Goal: Obtain resource: Download file/media

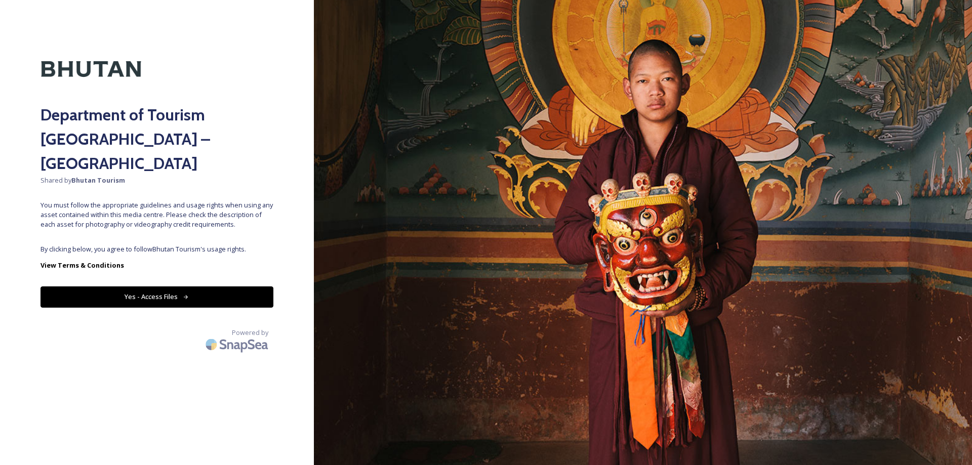
click at [149, 245] on span "By clicking below, you agree to follow Bhutan Tourism 's usage rights." at bounding box center [156, 250] width 233 height 10
click at [149, 287] on button "Yes - Access Files" at bounding box center [156, 297] width 233 height 21
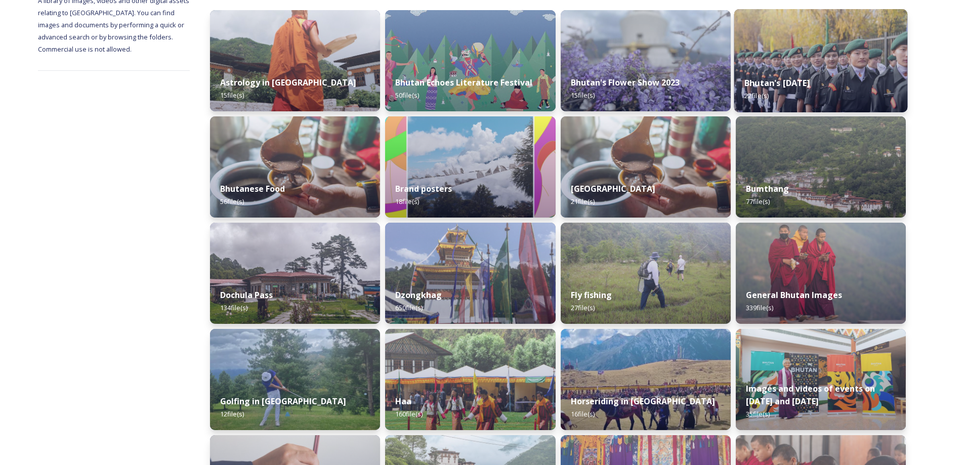
scroll to position [61, 0]
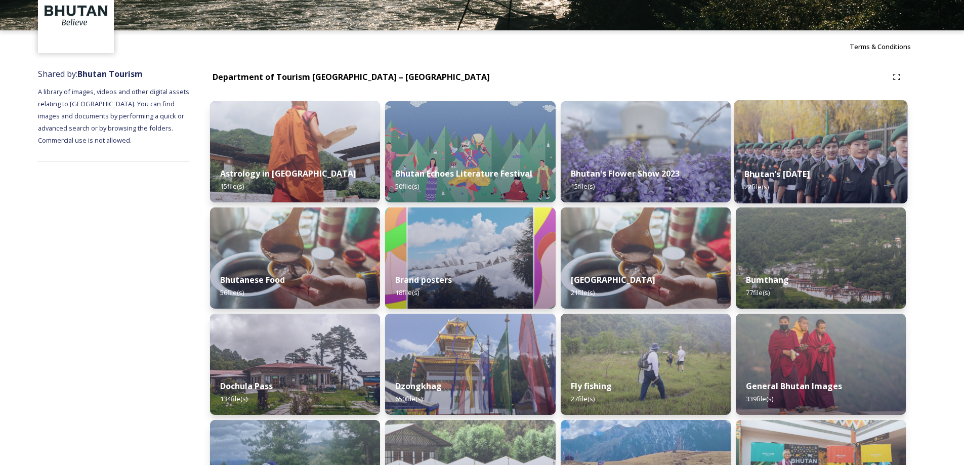
click at [762, 199] on div "Bhutan's [DATE] 22 file(s)" at bounding box center [821, 180] width 174 height 46
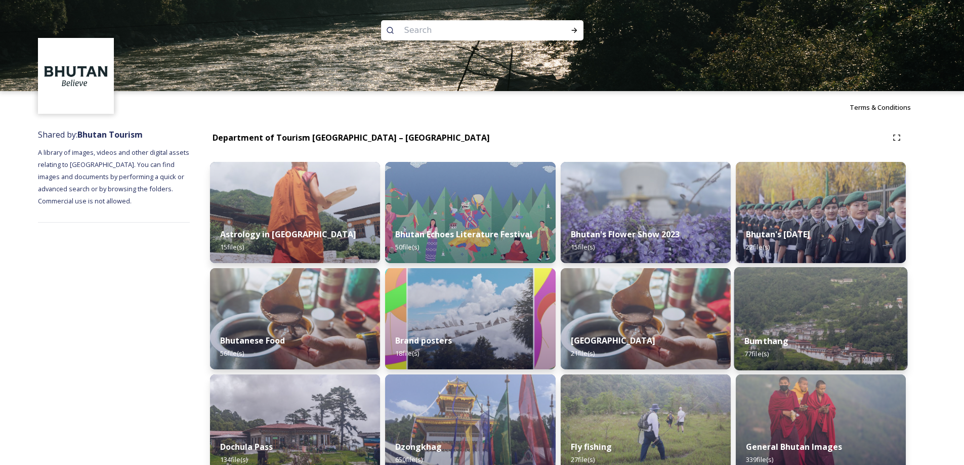
click at [768, 348] on div "Bumthang 77 file(s)" at bounding box center [821, 348] width 174 height 46
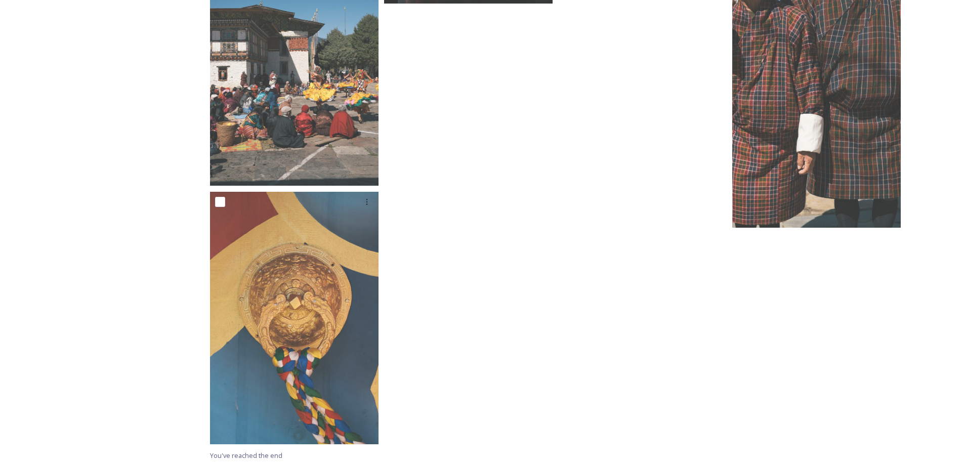
scroll to position [3886, 0]
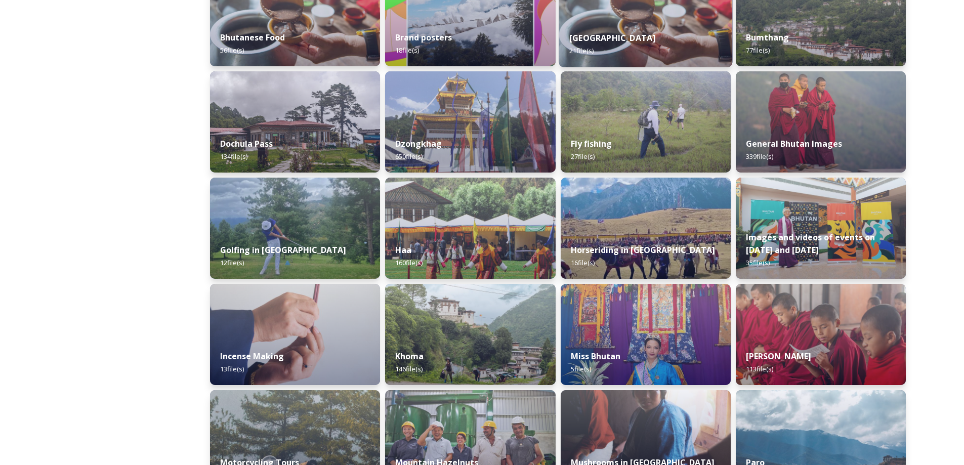
scroll to position [304, 0]
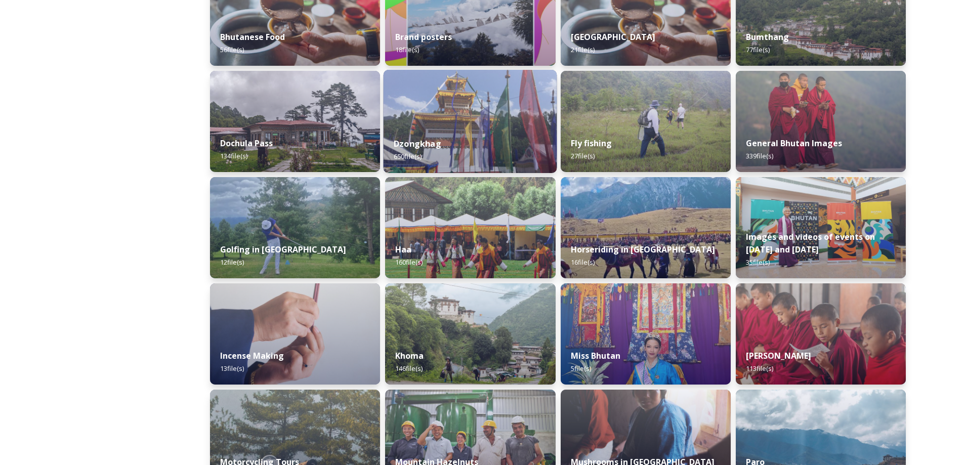
click at [423, 147] on strong "Dzongkhag" at bounding box center [418, 143] width 48 height 11
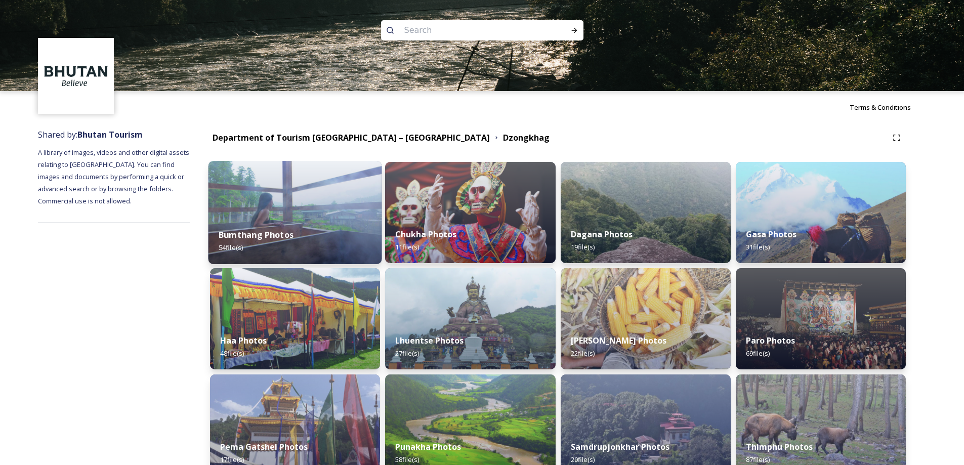
click at [272, 234] on strong "Bumthang Photos" at bounding box center [256, 234] width 75 height 11
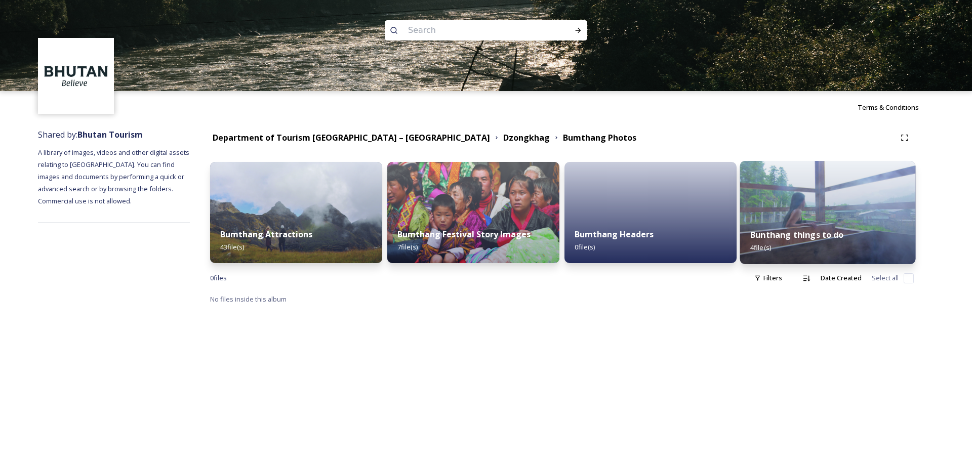
click at [827, 237] on strong "Bunthang things to do" at bounding box center [797, 234] width 94 height 11
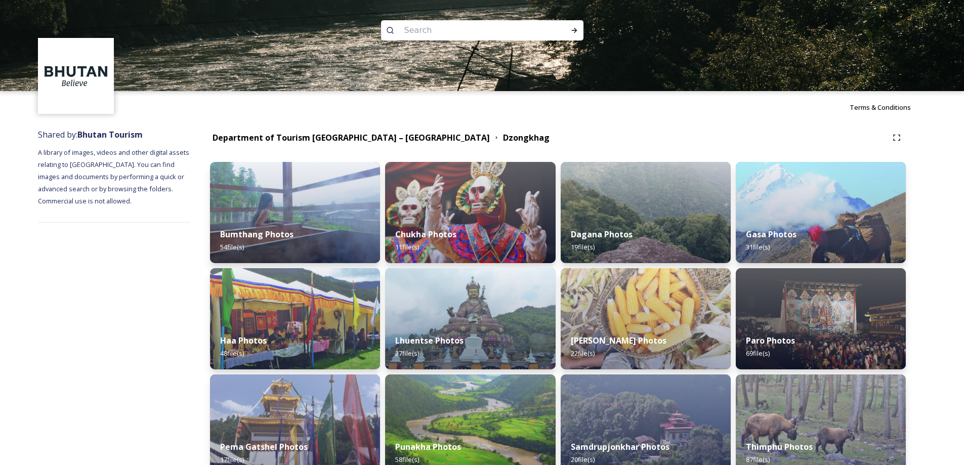
click at [456, 36] on input at bounding box center [468, 30] width 139 height 22
type input "hote;"
type input "hotel"
click at [580, 34] on div "Run Search" at bounding box center [574, 30] width 18 height 18
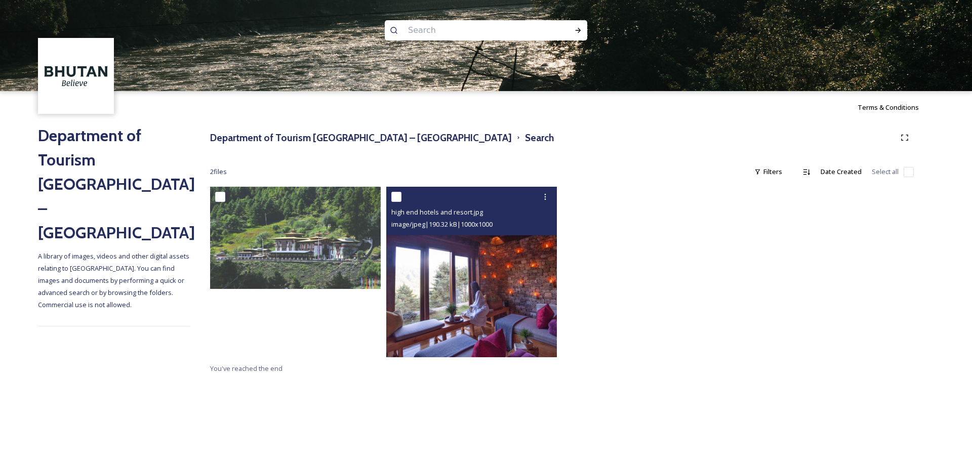
click at [439, 294] on img at bounding box center [471, 272] width 171 height 171
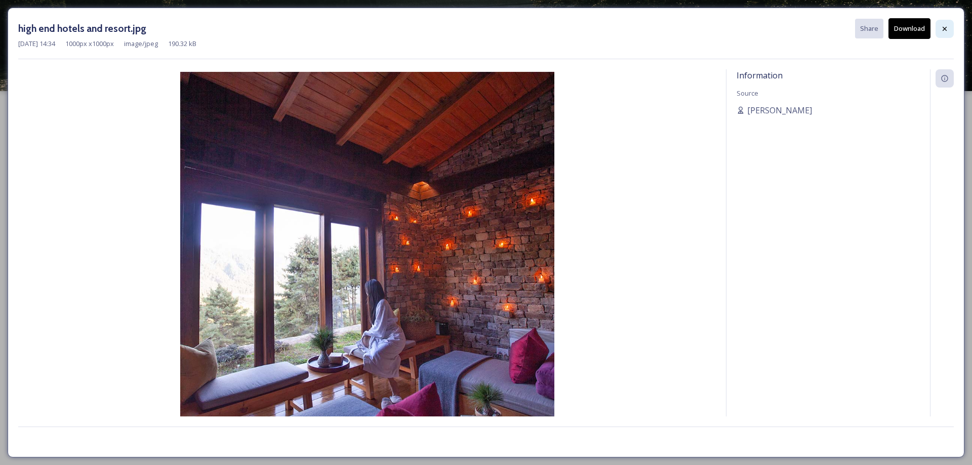
click at [942, 32] on icon at bounding box center [945, 29] width 8 height 8
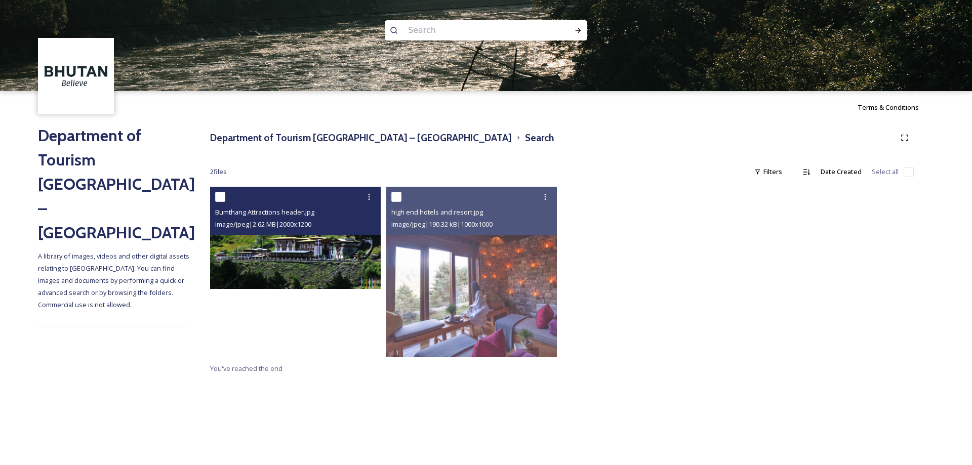
click at [293, 273] on img at bounding box center [295, 238] width 171 height 102
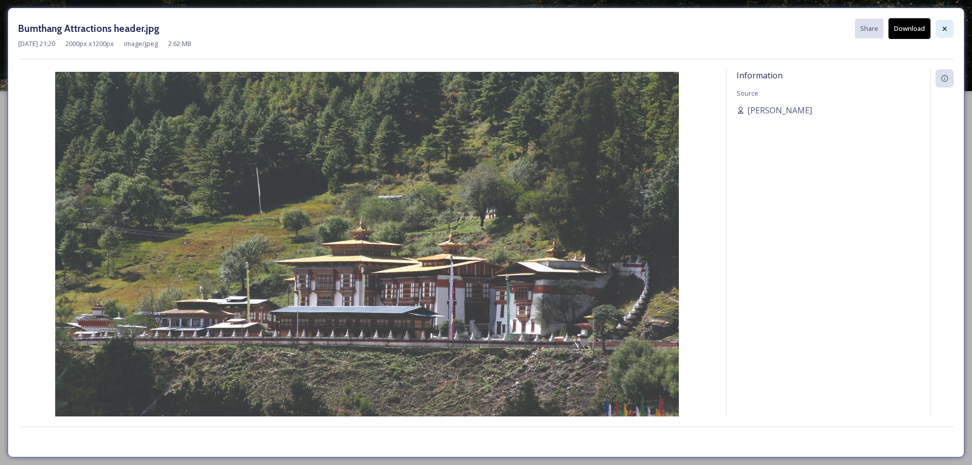
click at [951, 29] on div at bounding box center [945, 29] width 18 height 18
